Goal: Check status: Check status

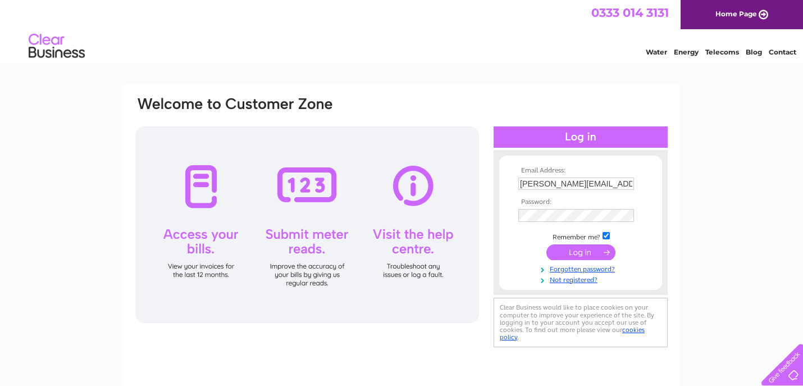
click at [578, 256] on input "submit" at bounding box center [581, 252] width 69 height 16
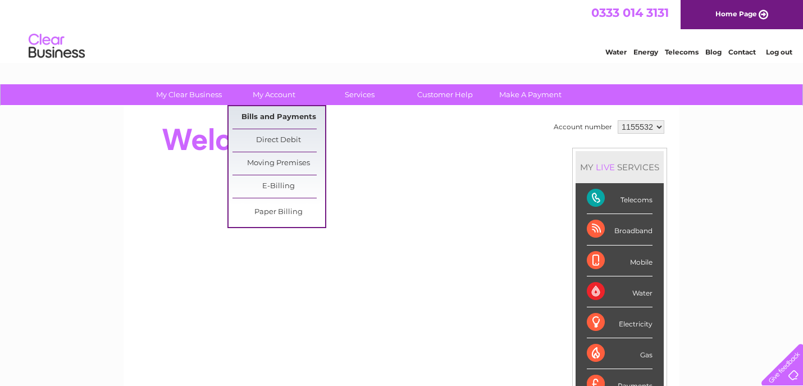
click at [277, 116] on link "Bills and Payments" at bounding box center [279, 117] width 93 height 22
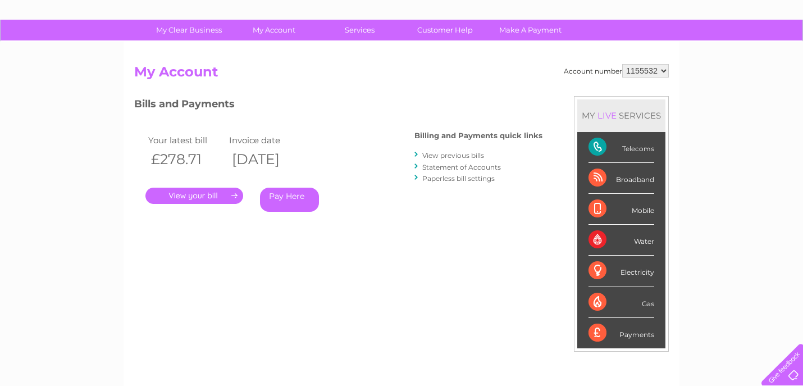
scroll to position [78, 0]
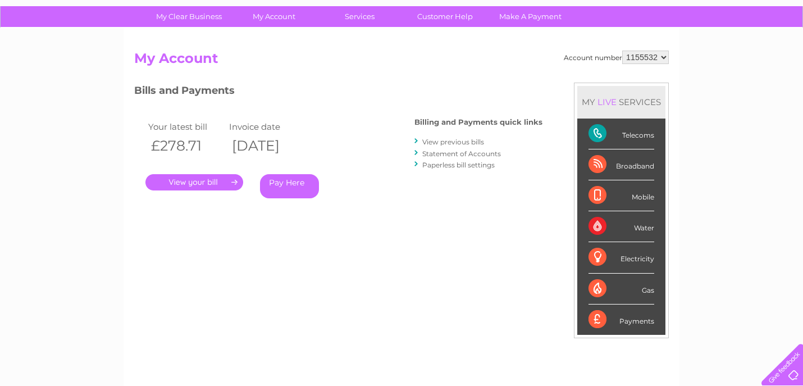
click at [196, 183] on link "." at bounding box center [195, 182] width 98 height 16
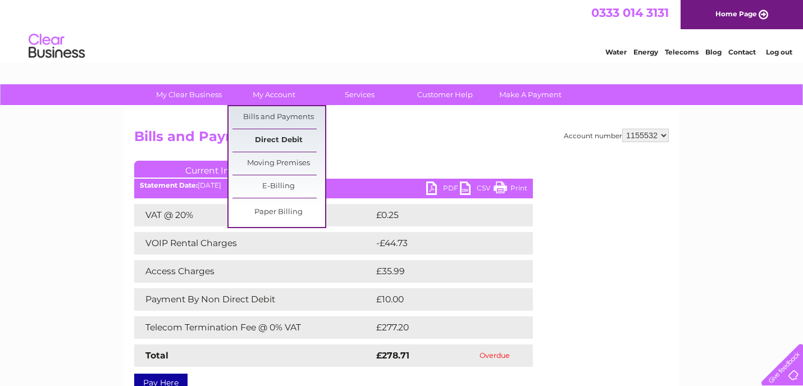
click at [272, 141] on link "Direct Debit" at bounding box center [279, 140] width 93 height 22
